Goal: Task Accomplishment & Management: Complete application form

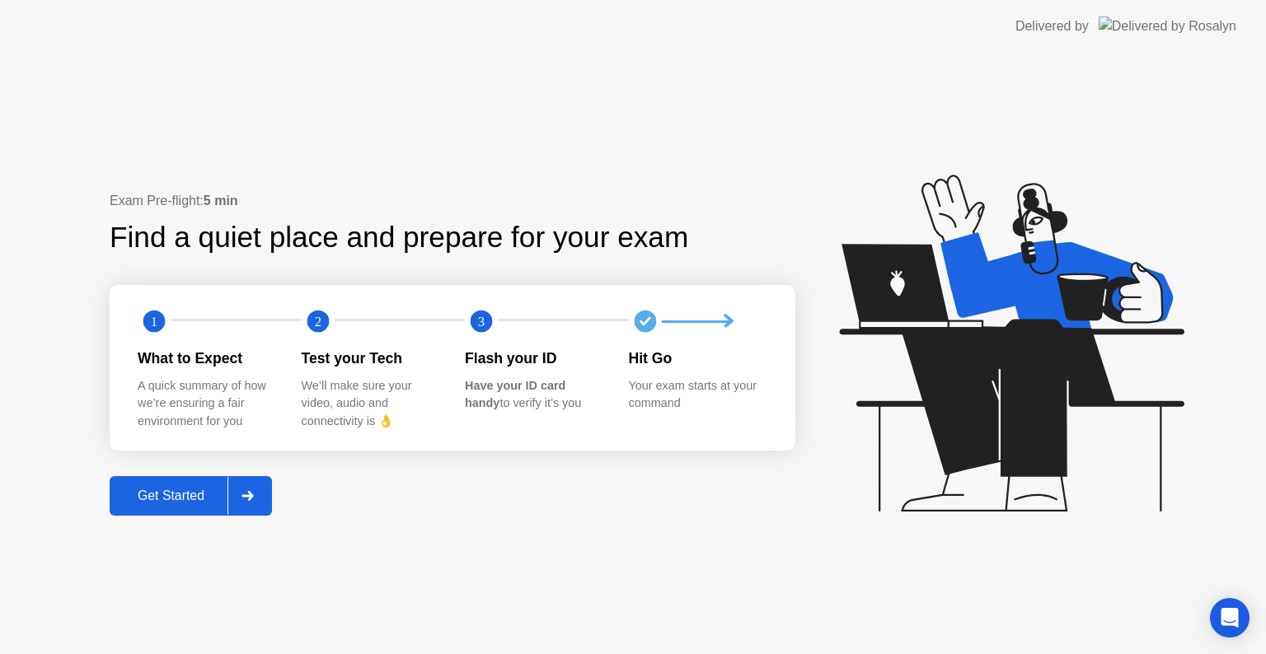
click at [182, 501] on div "Get Started" at bounding box center [171, 496] width 113 height 15
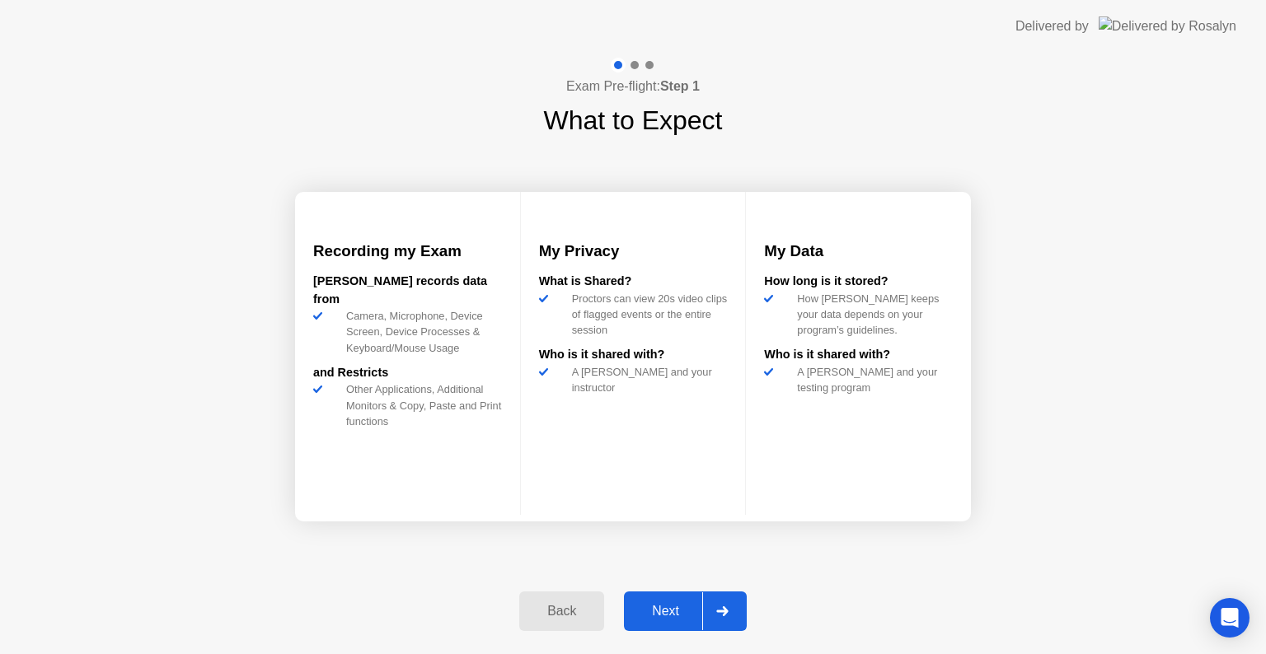
click at [674, 616] on div "Next" at bounding box center [665, 611] width 73 height 15
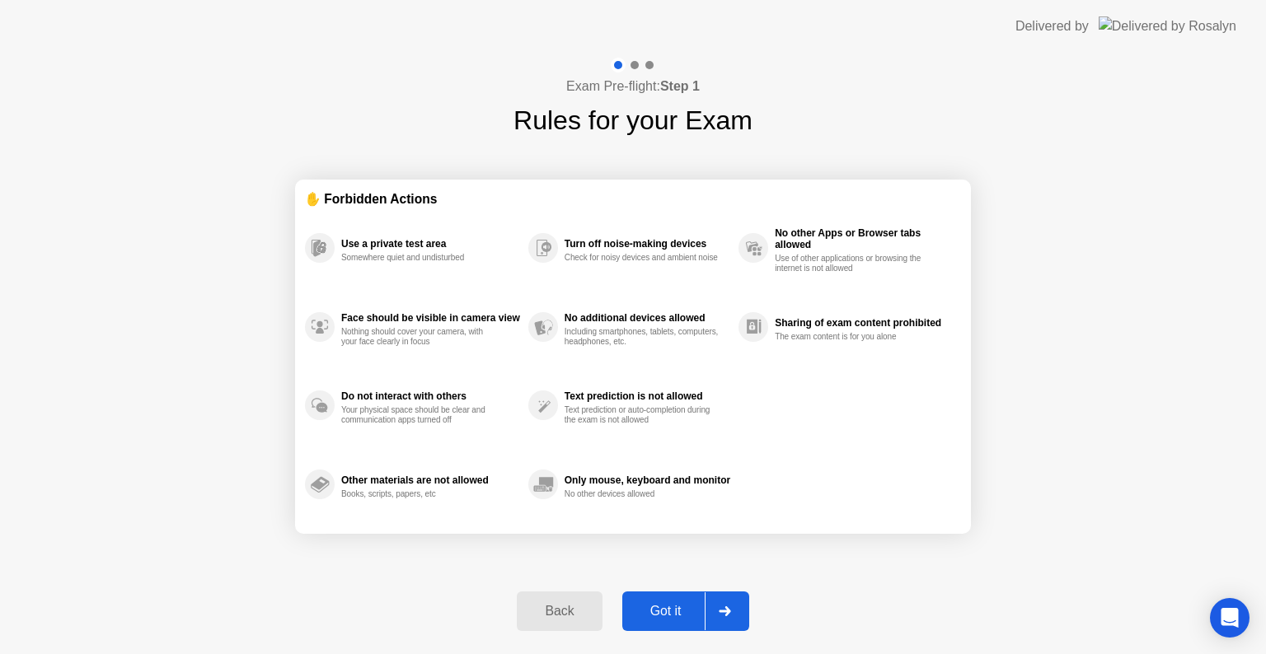
click at [674, 616] on div "Got it" at bounding box center [665, 611] width 77 height 15
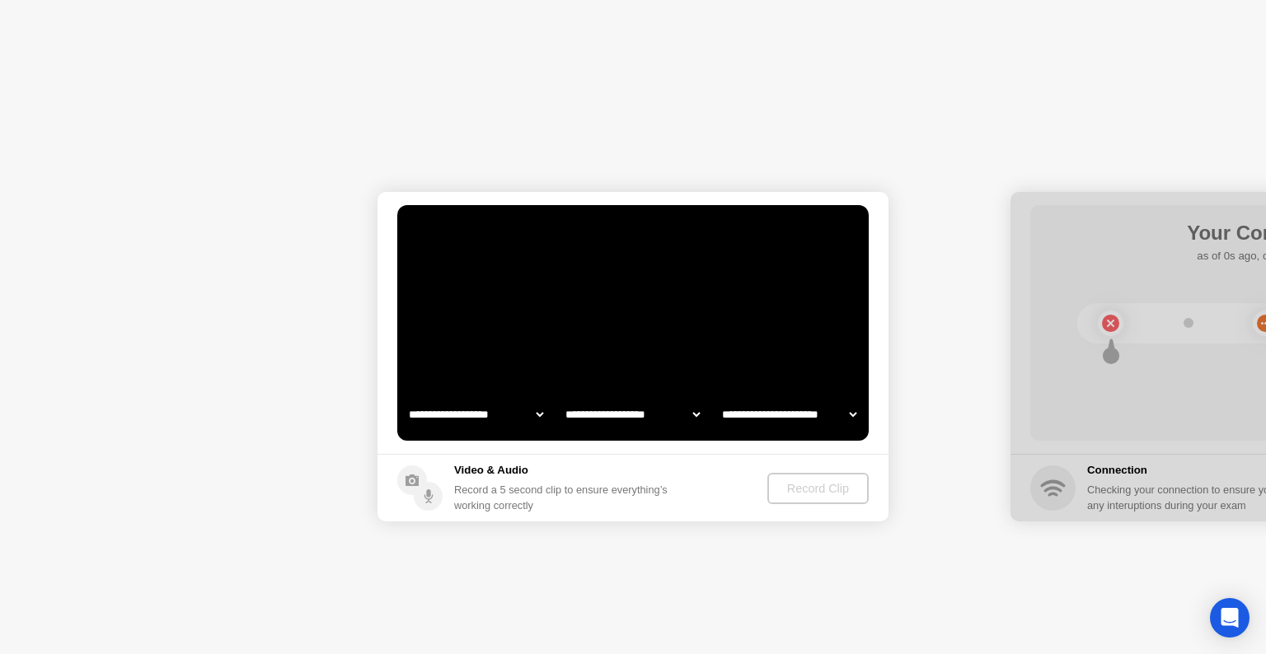
select select "**********"
select select "*******"
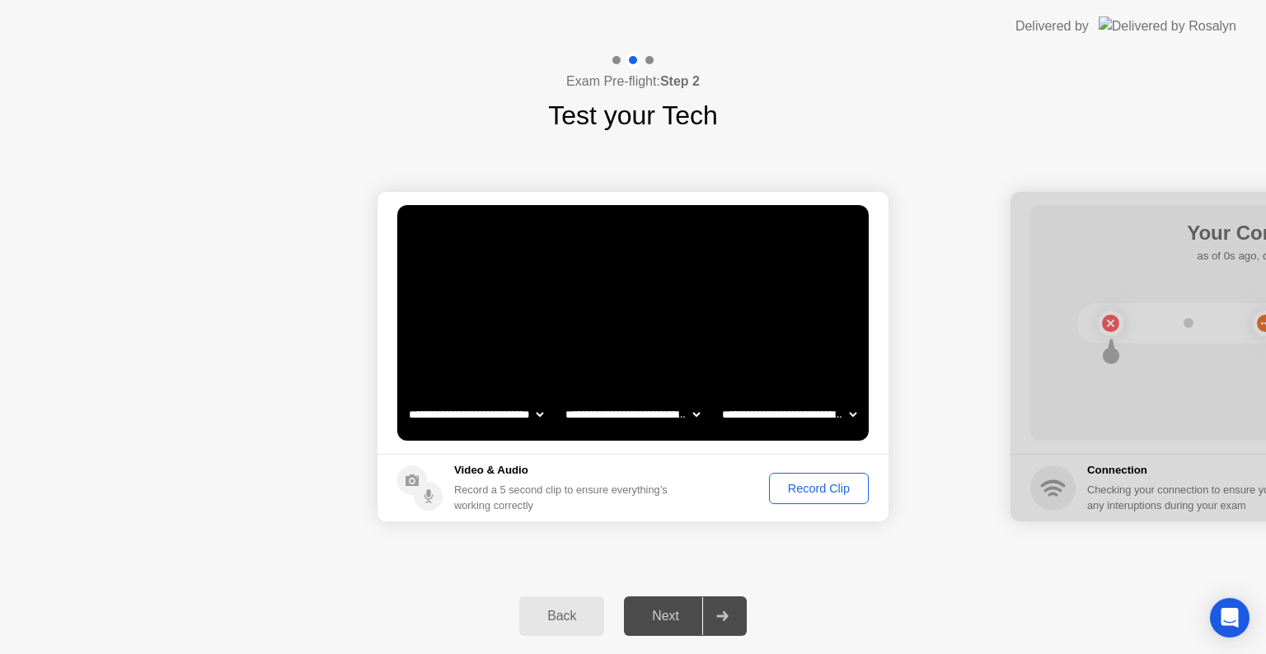
click at [664, 617] on div "Next" at bounding box center [665, 616] width 73 height 15
click at [803, 495] on div "Record Clip" at bounding box center [819, 488] width 88 height 13
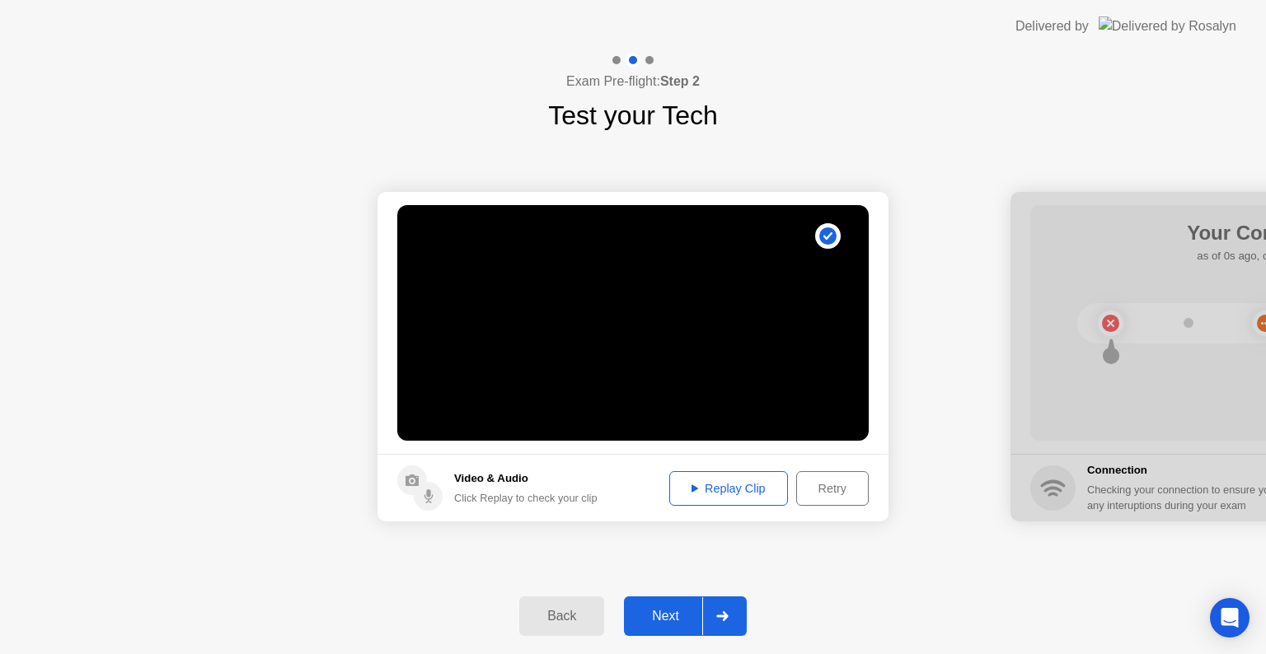
click at [726, 499] on button "Replay Clip" at bounding box center [728, 488] width 119 height 35
click at [719, 486] on div "Replay Clip" at bounding box center [728, 488] width 107 height 13
click at [674, 617] on div "Next" at bounding box center [665, 616] width 73 height 15
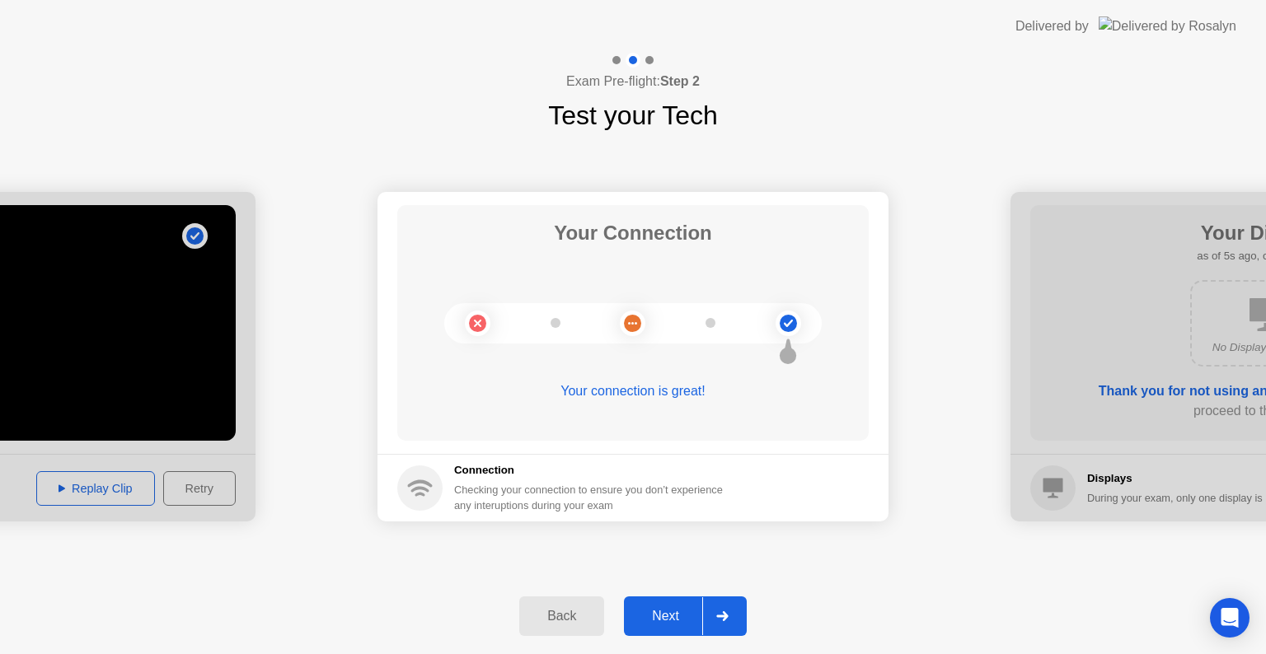
click at [682, 611] on div "Next" at bounding box center [665, 616] width 73 height 15
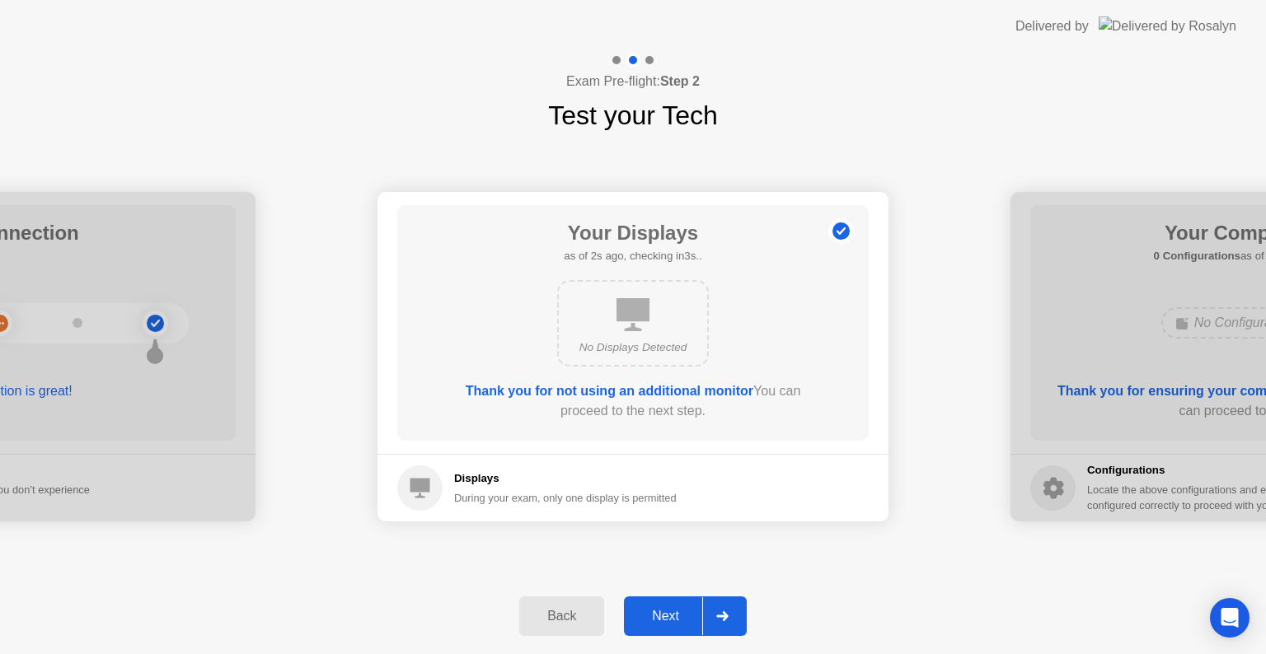
click at [689, 609] on div "Next" at bounding box center [665, 616] width 73 height 15
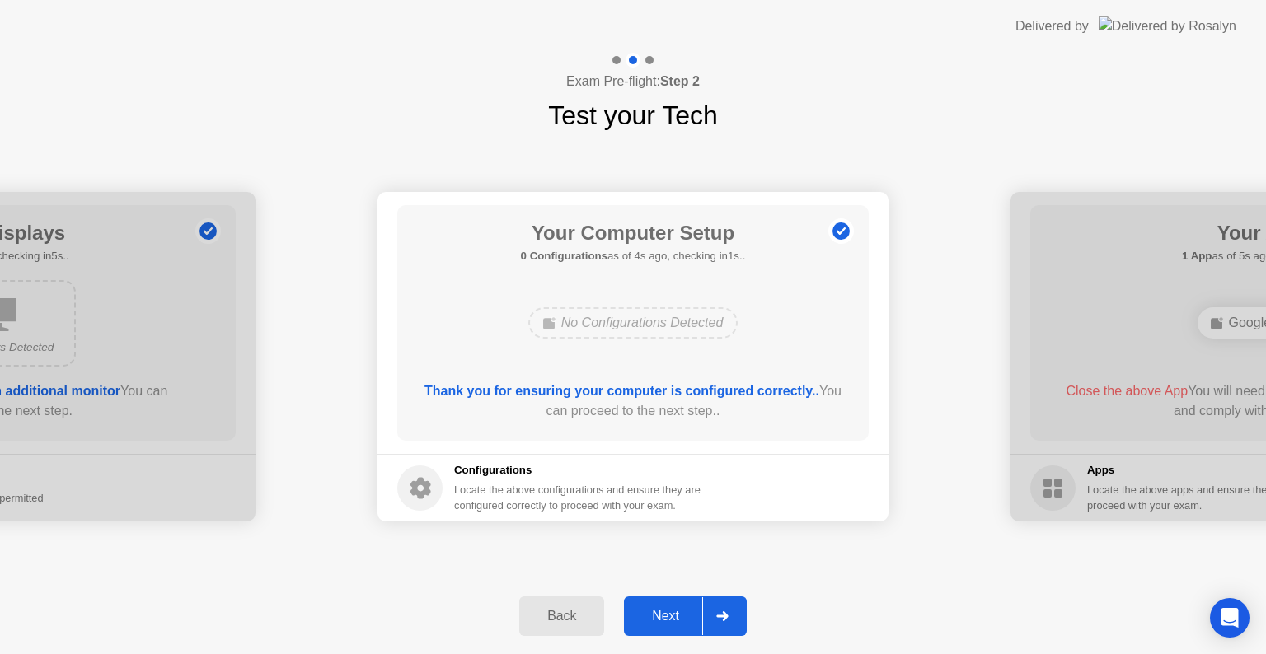
click at [689, 609] on div "Next" at bounding box center [665, 616] width 73 height 15
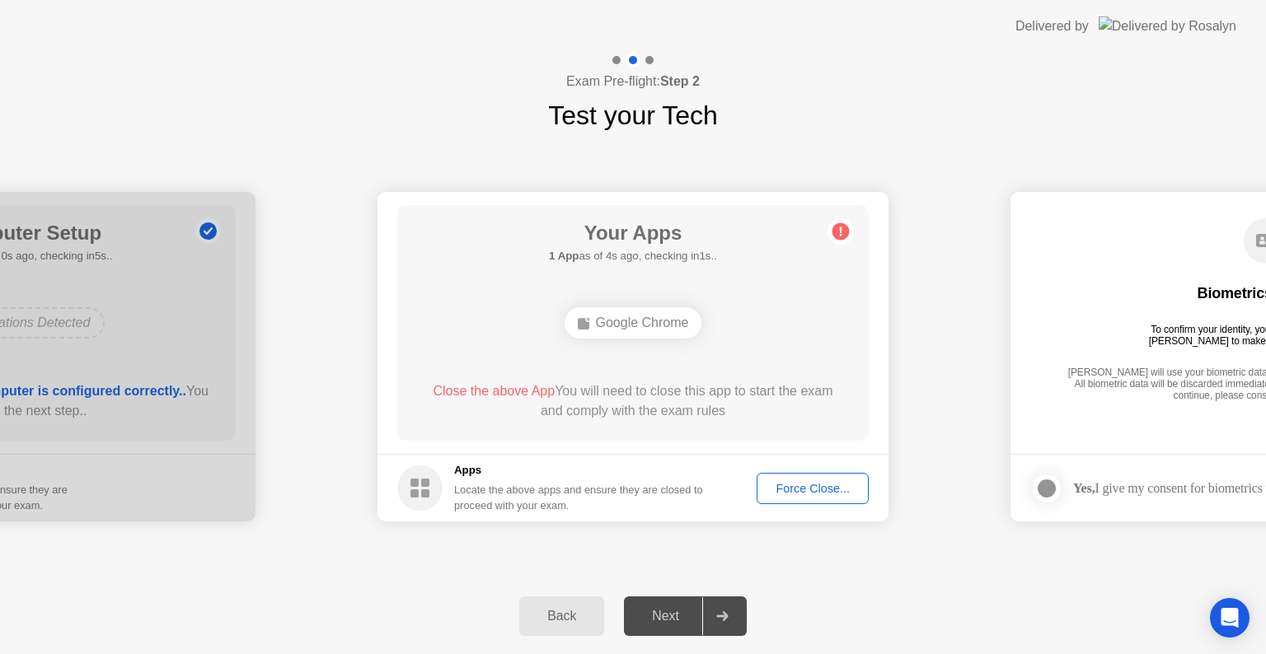
click at [839, 494] on div "Force Close..." at bounding box center [812, 488] width 101 height 13
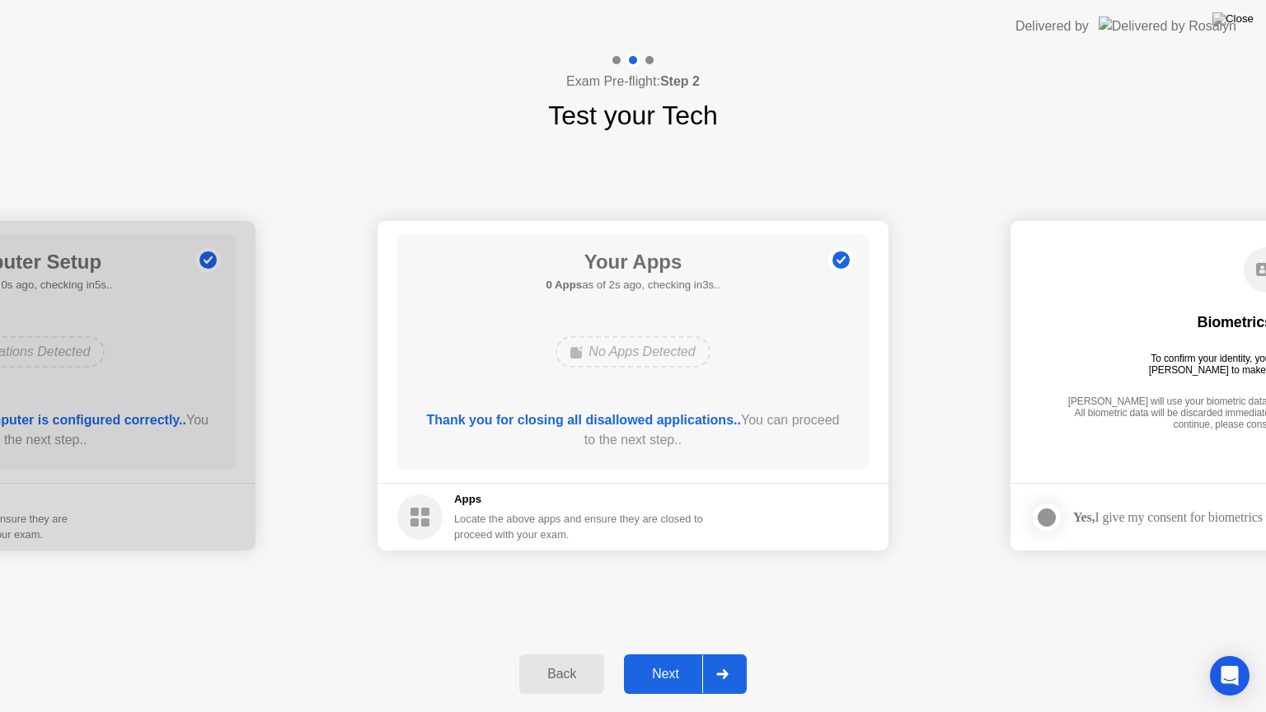
click at [676, 654] on div "Next" at bounding box center [665, 674] width 73 height 15
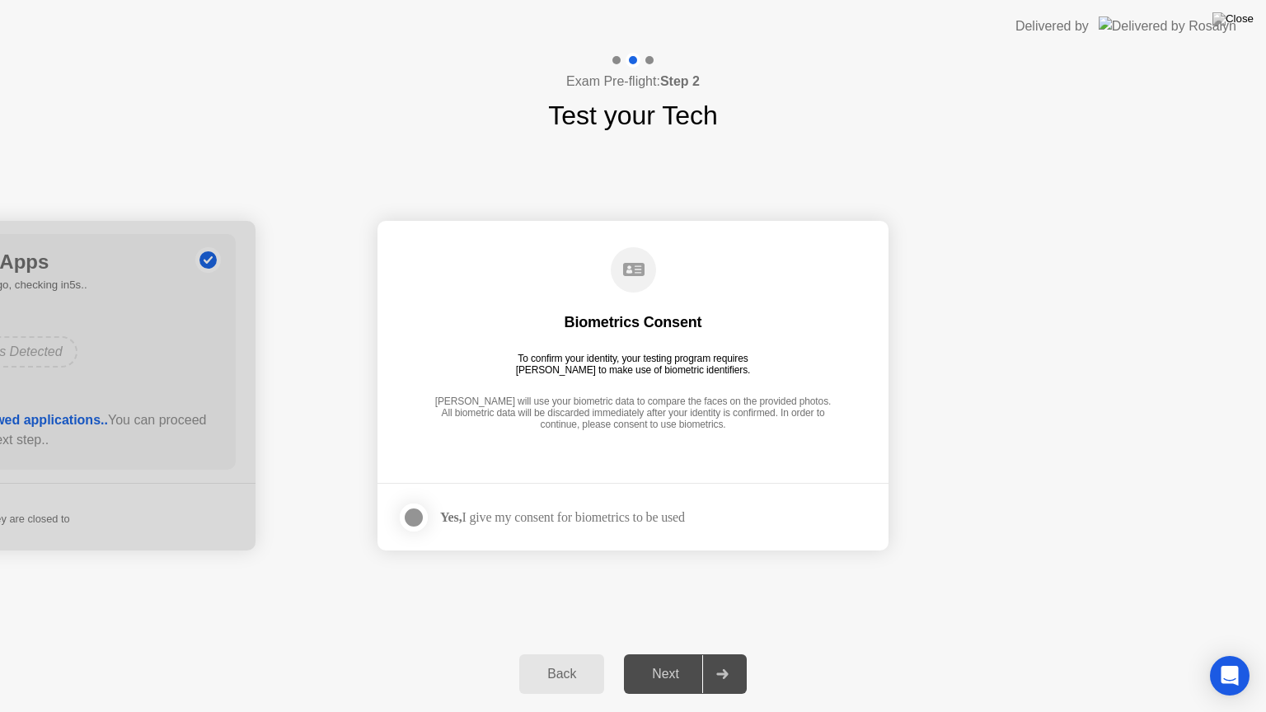
click at [415, 518] on div at bounding box center [414, 518] width 20 height 20
click at [679, 654] on div "Next" at bounding box center [665, 674] width 73 height 15
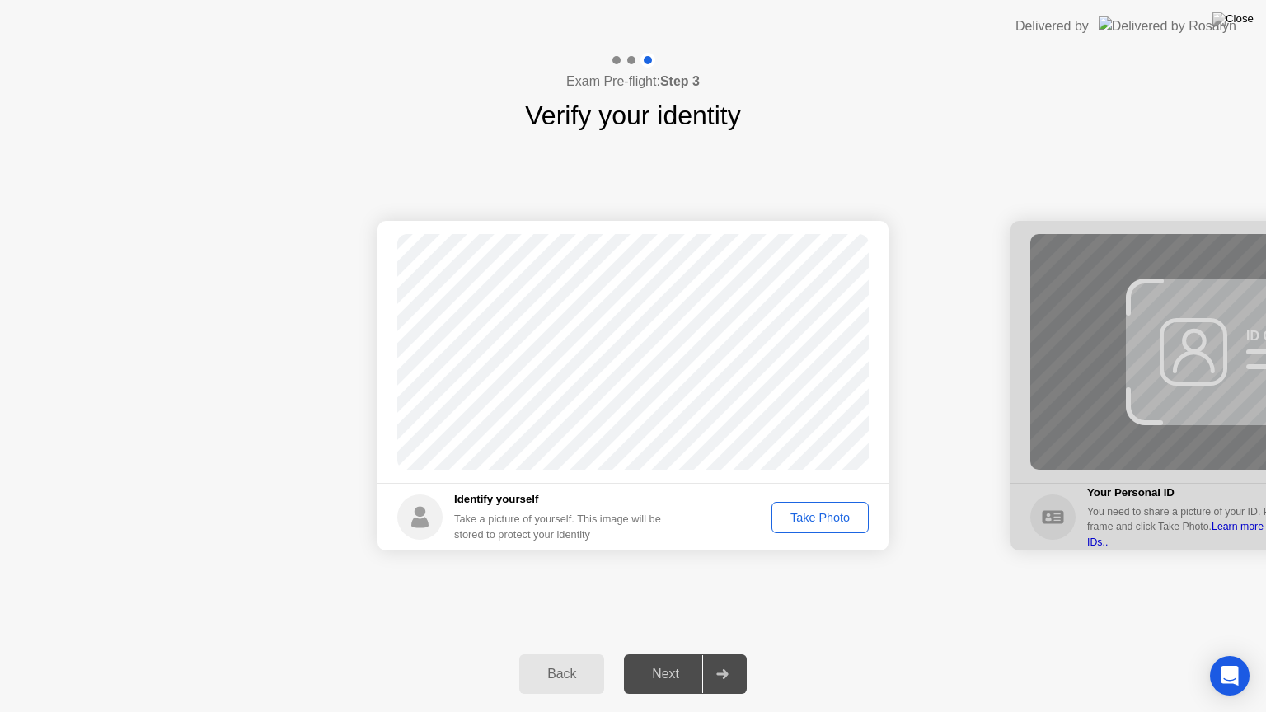
click at [803, 524] on div "Take Photo" at bounding box center [820, 517] width 86 height 13
click at [687, 654] on div "Next" at bounding box center [665, 674] width 73 height 15
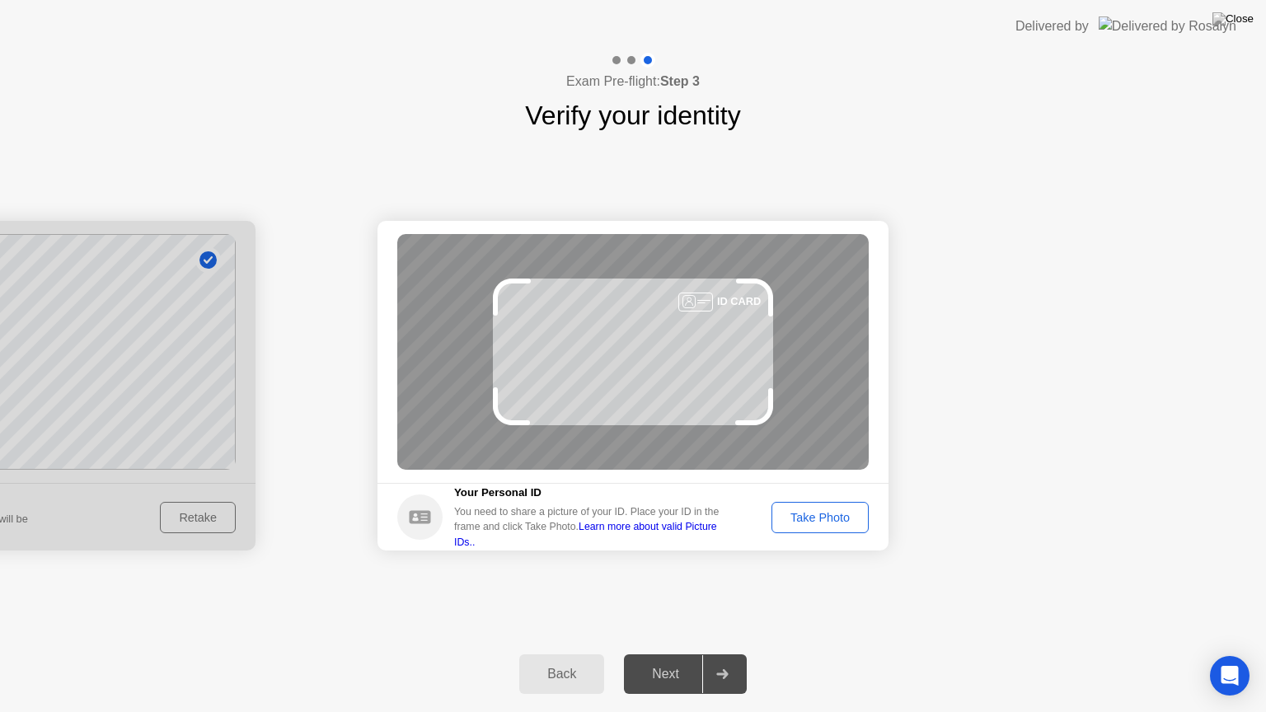
click at [825, 524] on div "Take Photo" at bounding box center [820, 517] width 86 height 13
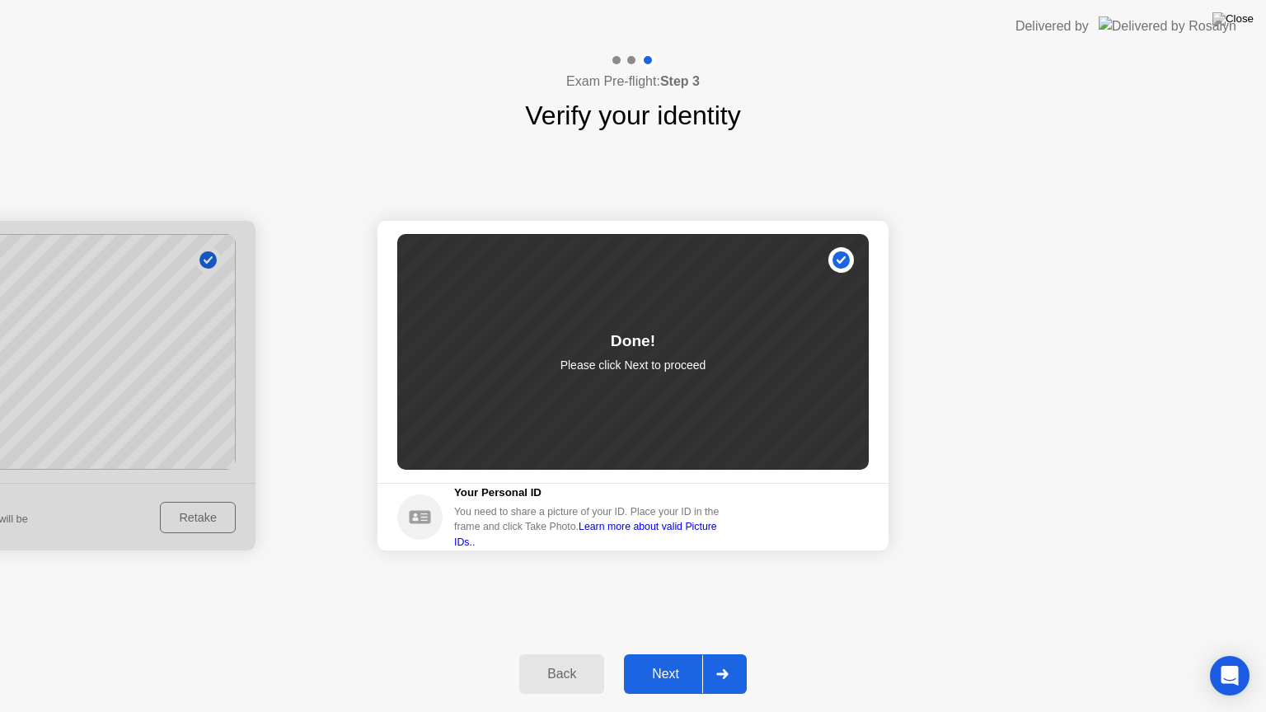
click at [664, 654] on div "Next" at bounding box center [665, 674] width 73 height 15
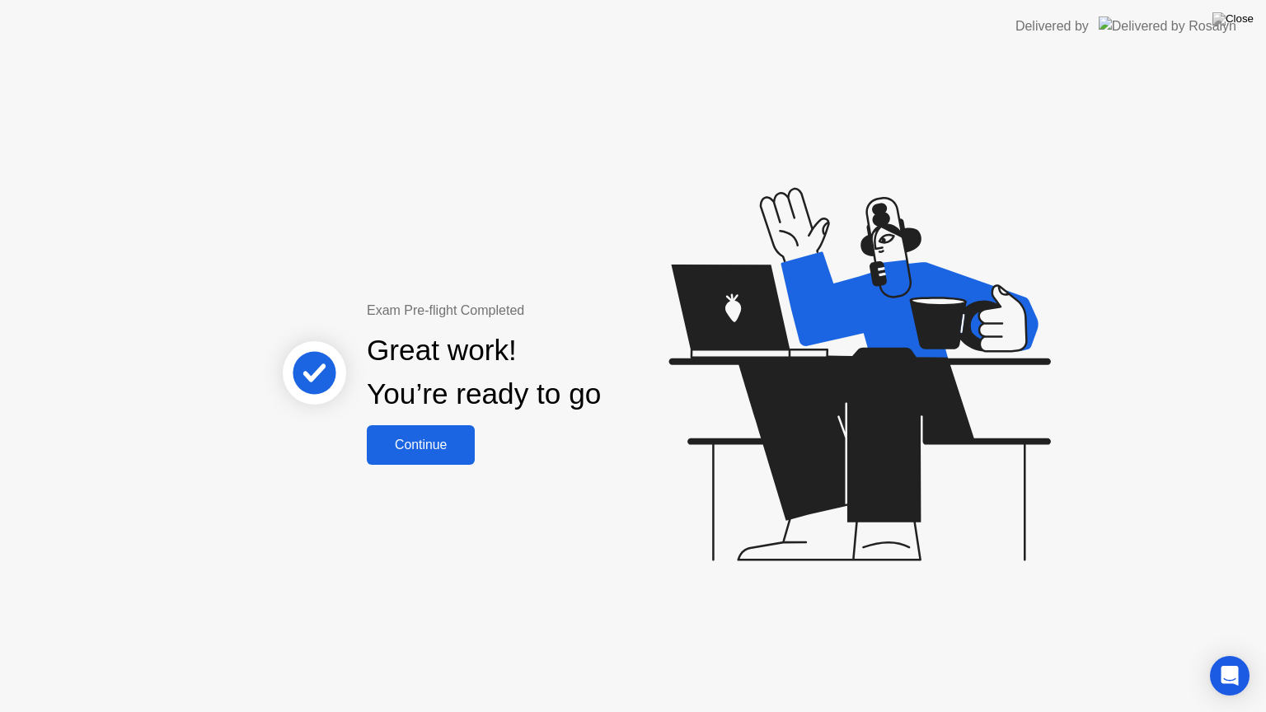
click at [448, 452] on div "Continue" at bounding box center [421, 445] width 98 height 15
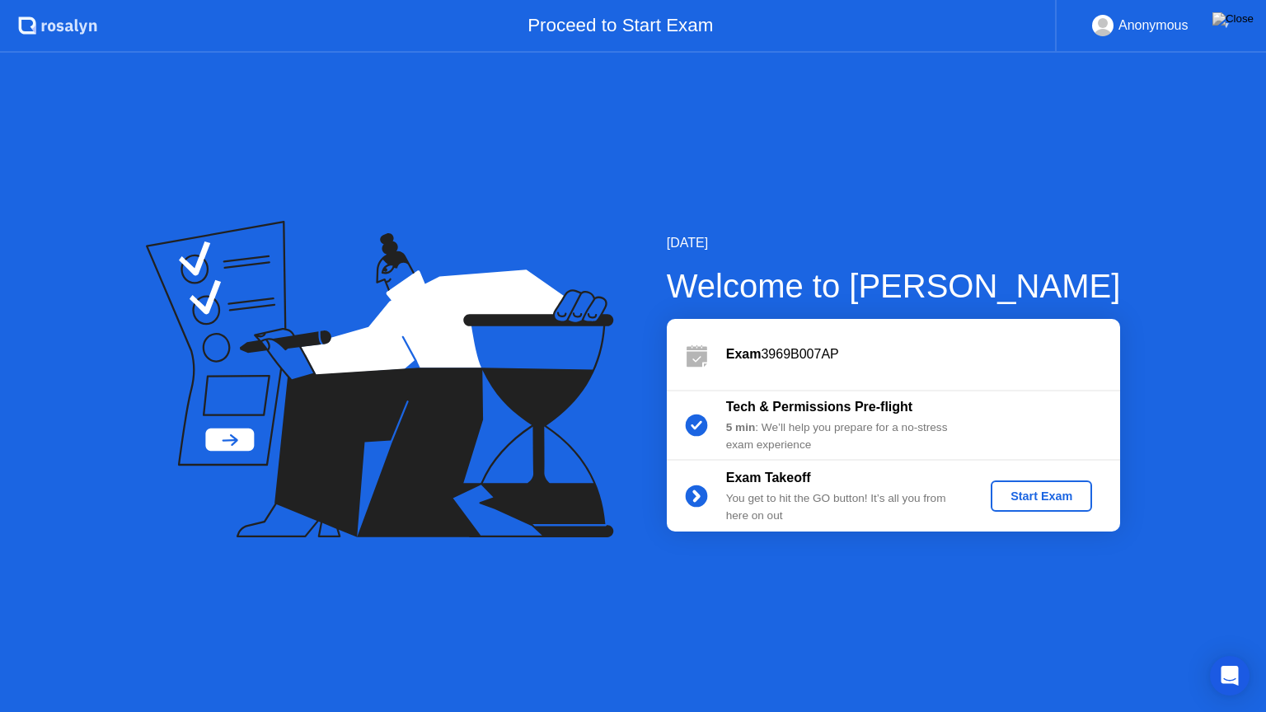
click at [1061, 504] on button "Start Exam" at bounding box center [1041, 496] width 101 height 31
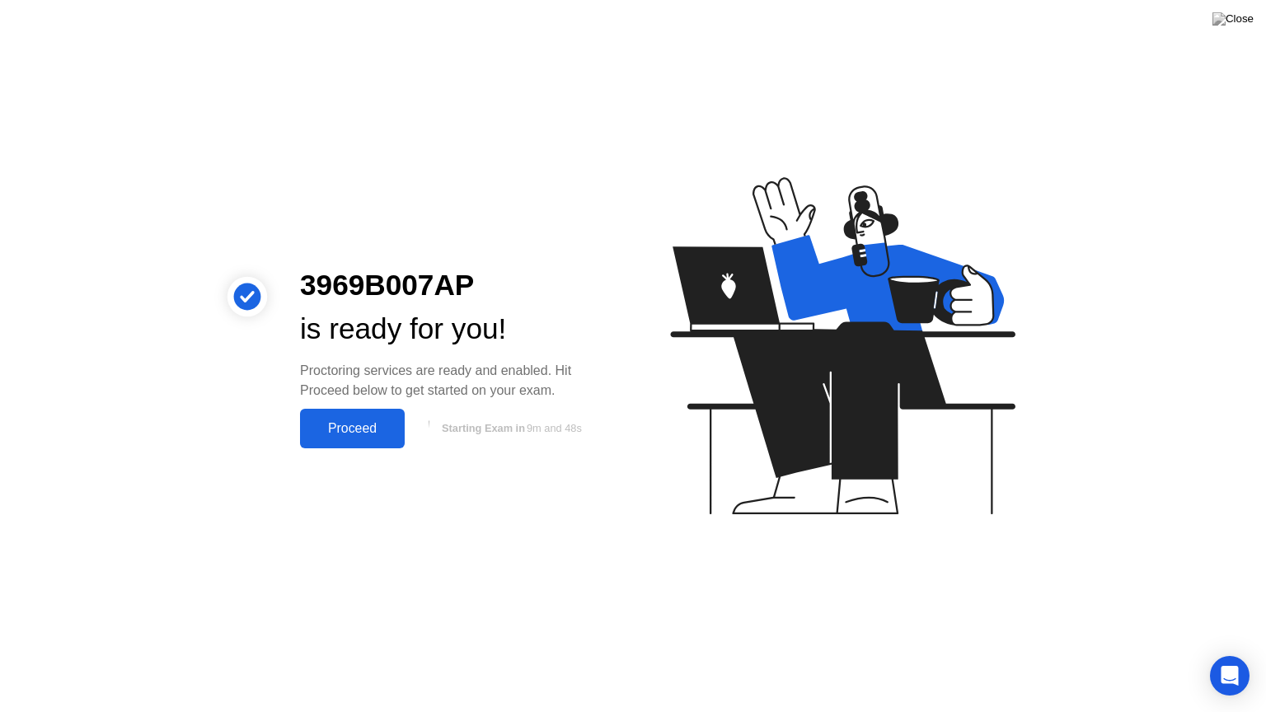
click at [367, 426] on div "Proceed" at bounding box center [352, 428] width 95 height 15
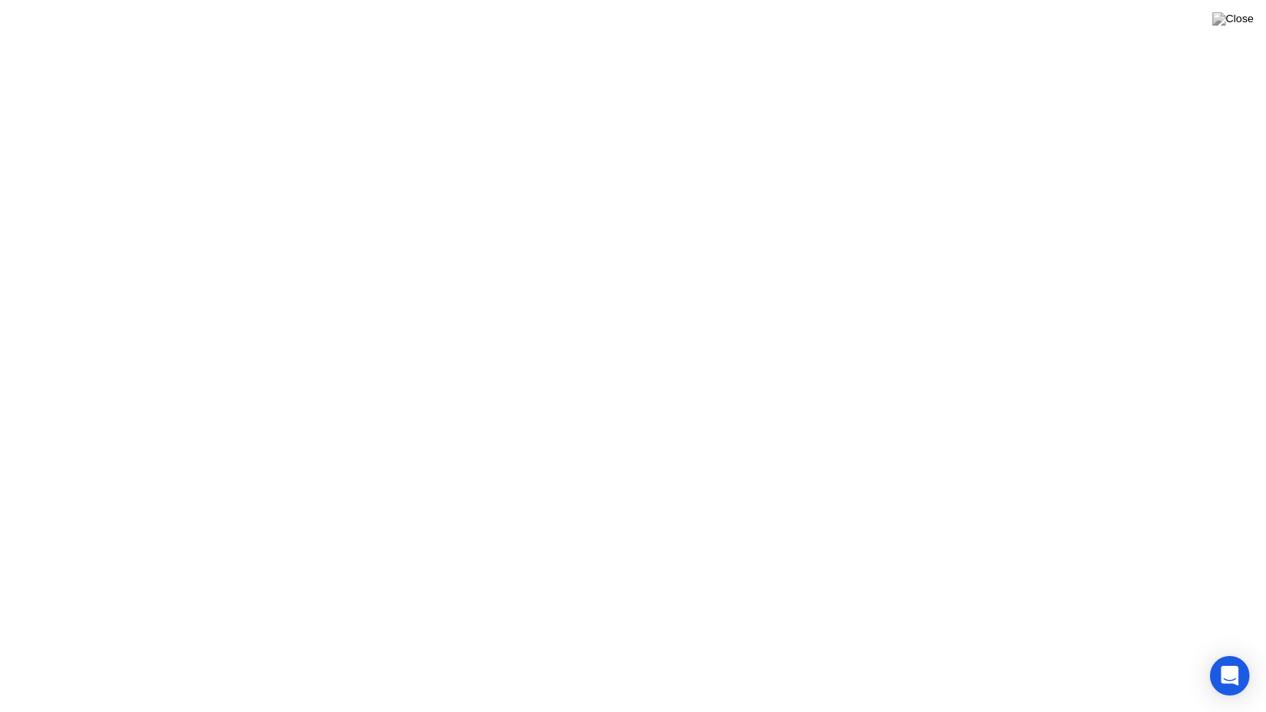
click div "Got it!"
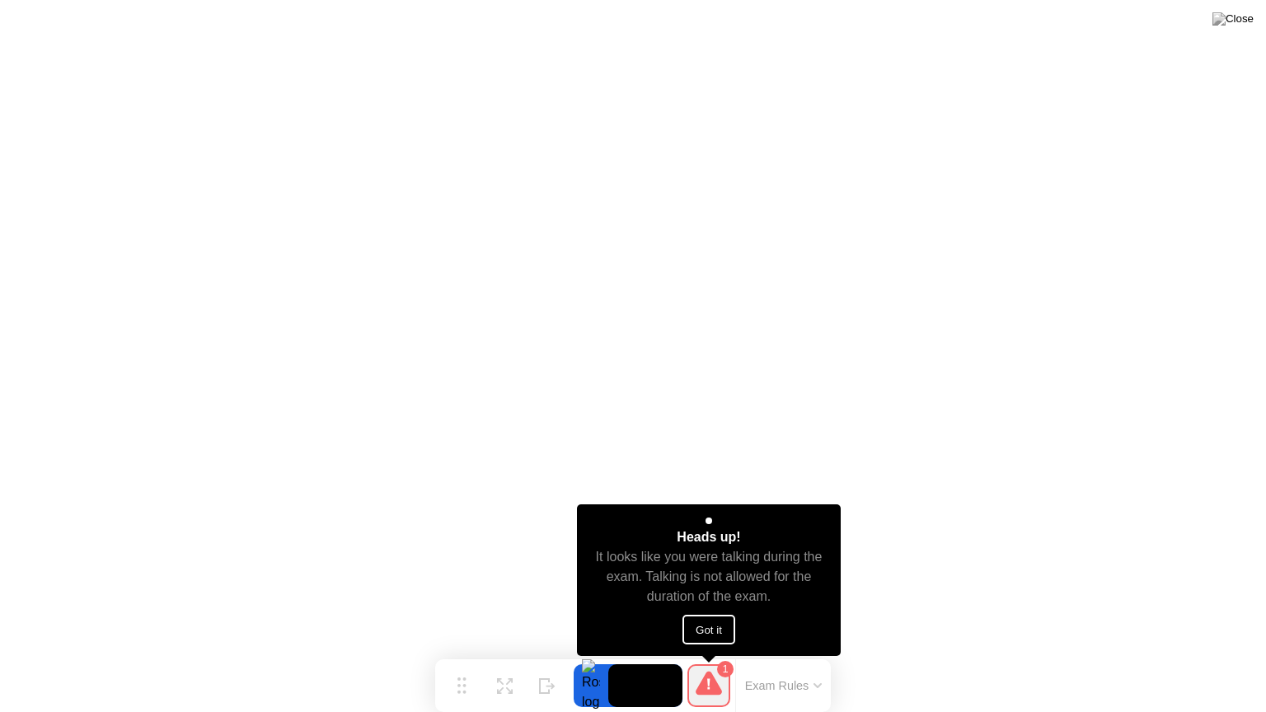
click at [720, 623] on button "Got it" at bounding box center [708, 630] width 53 height 30
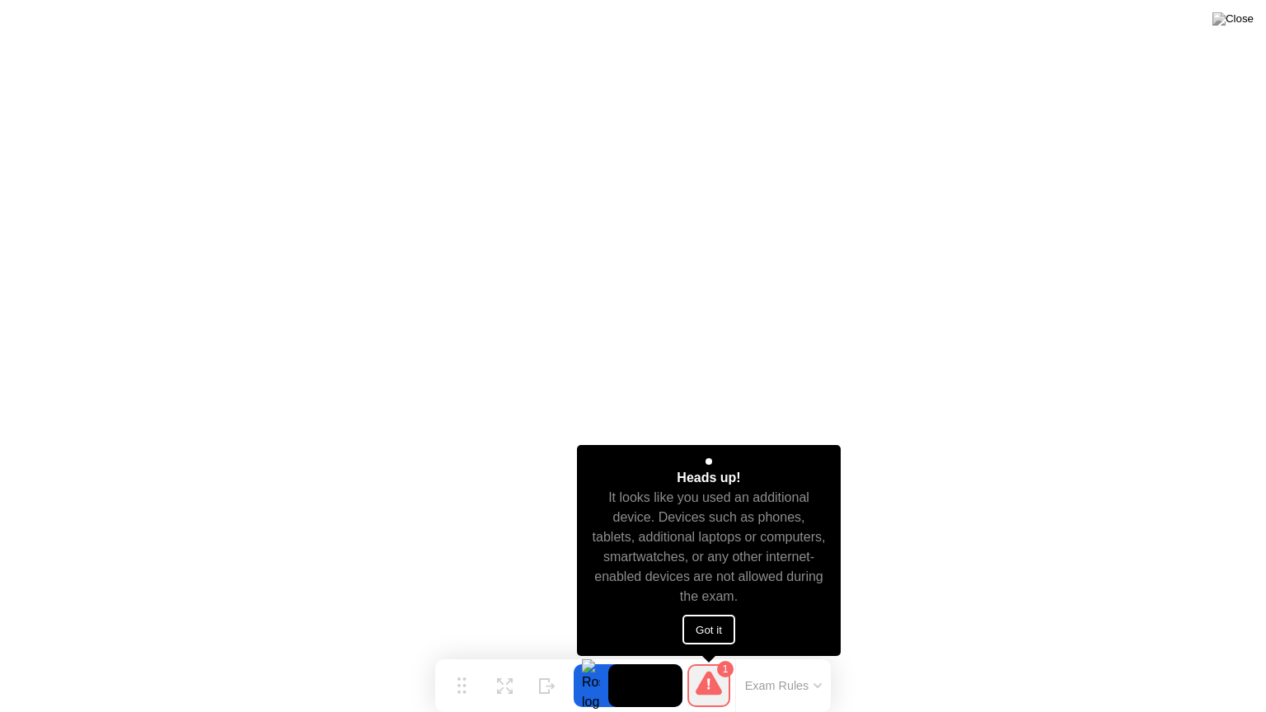
click at [706, 632] on button "Got it" at bounding box center [708, 630] width 53 height 30
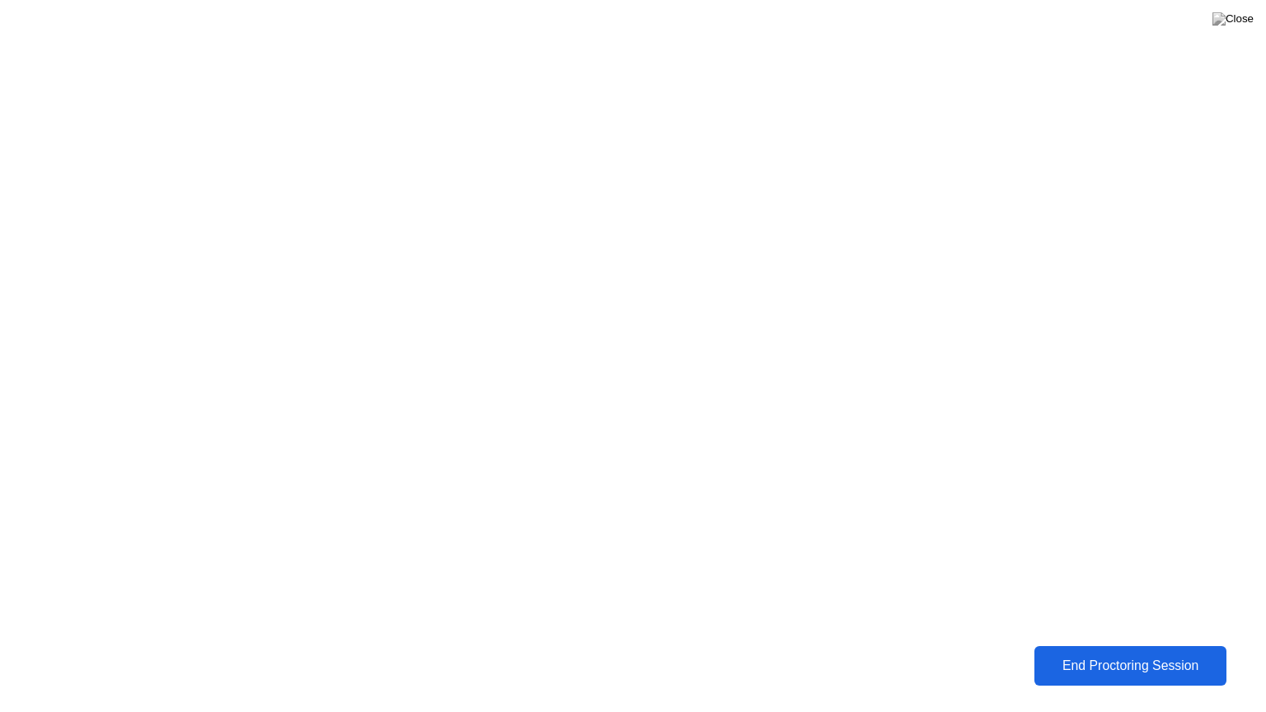
click at [1147, 654] on div "End Proctoring Session" at bounding box center [1130, 666] width 183 height 15
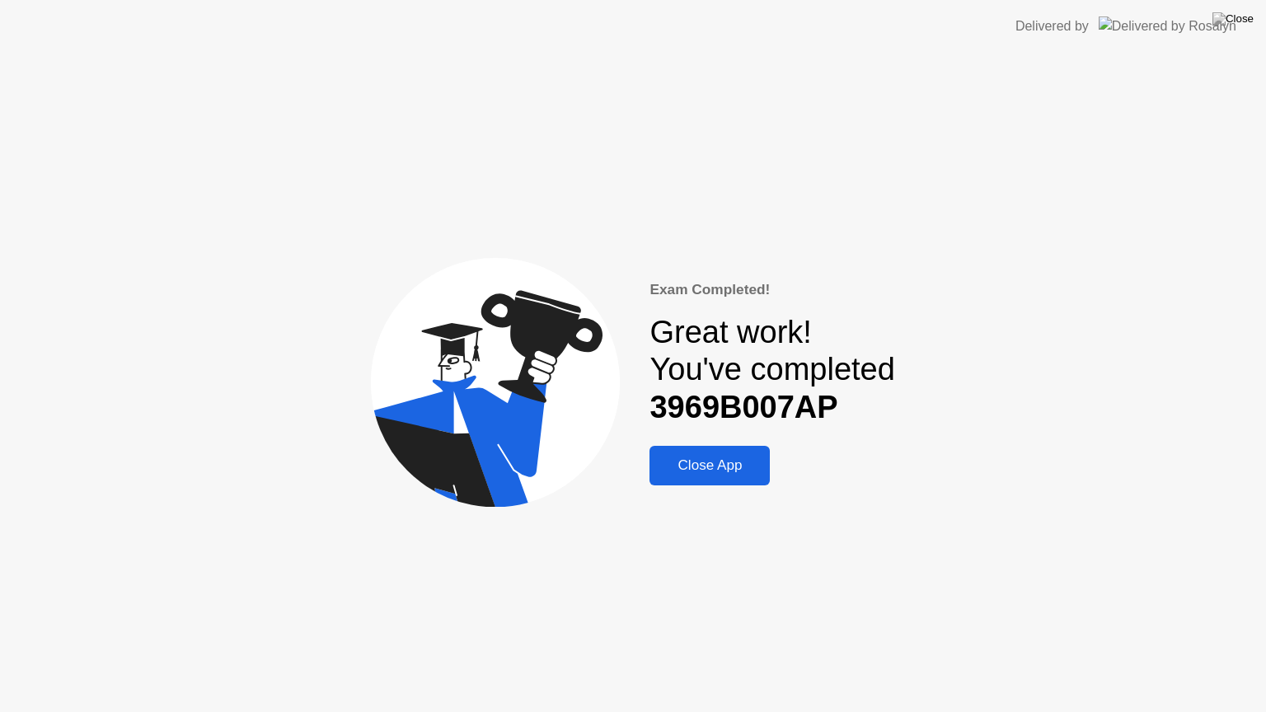
click at [714, 472] on div "Close App" at bounding box center [709, 465] width 110 height 16
